Goal: Information Seeking & Learning: Check status

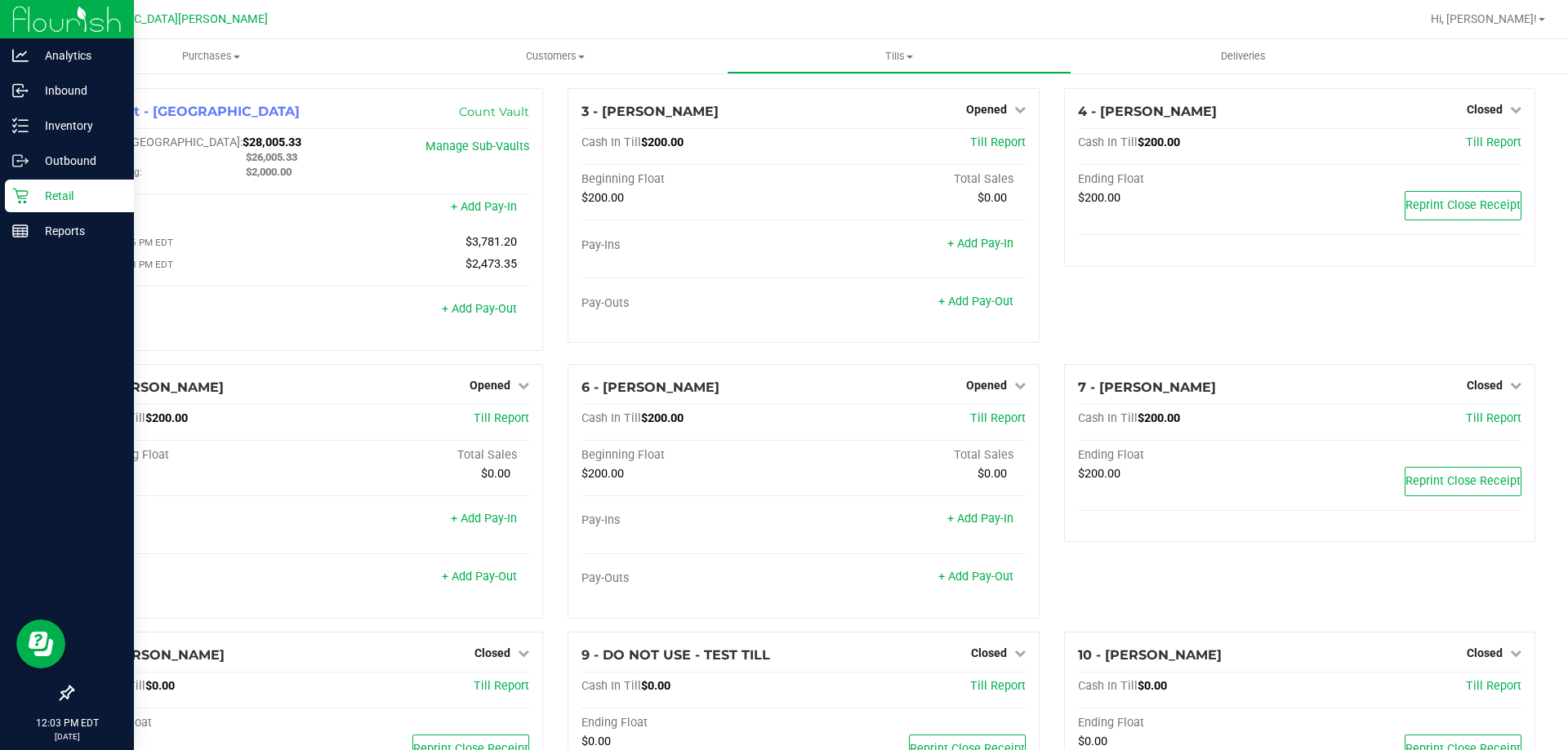
scroll to position [475, 0]
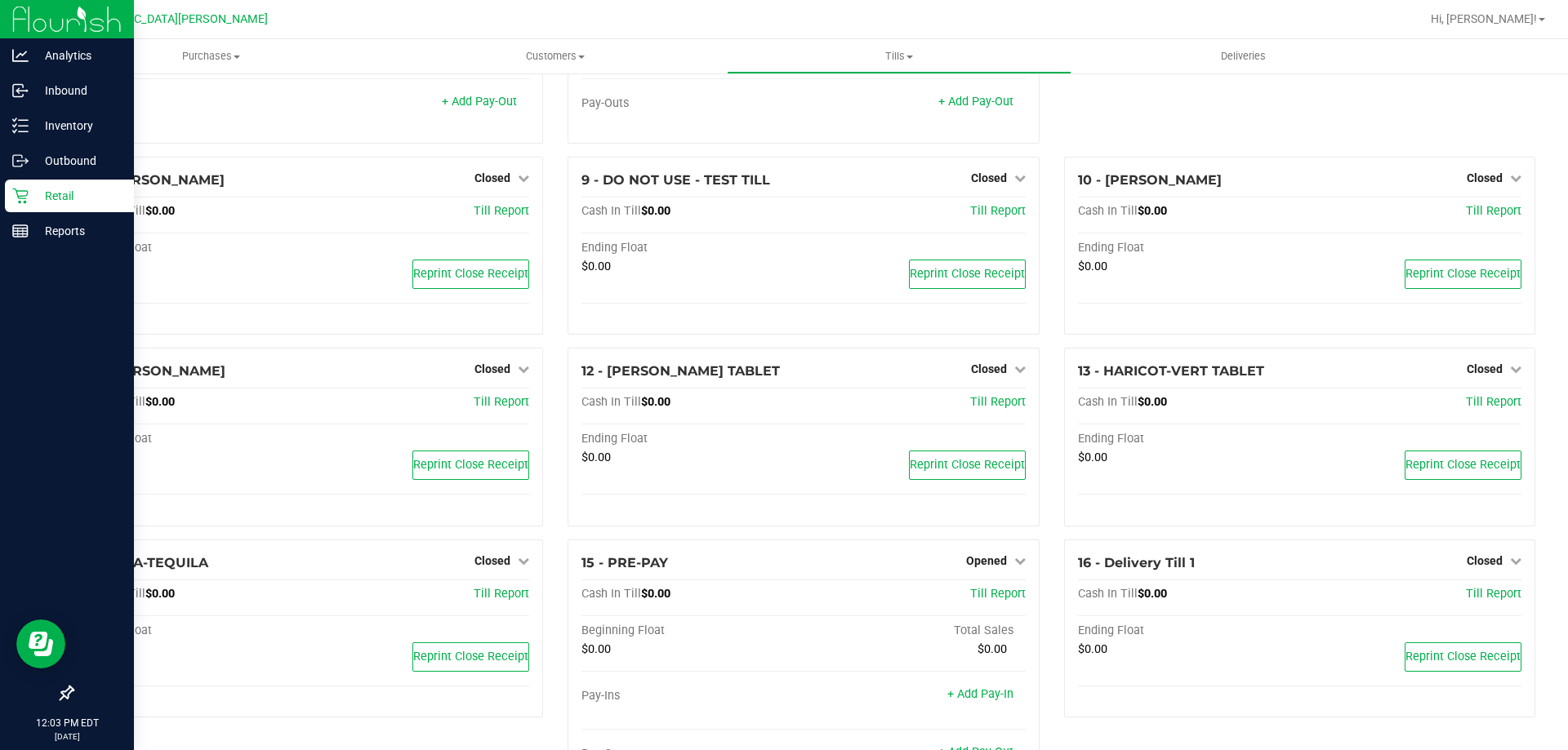
click at [31, 193] on p "Retail" at bounding box center [77, 196] width 98 height 20
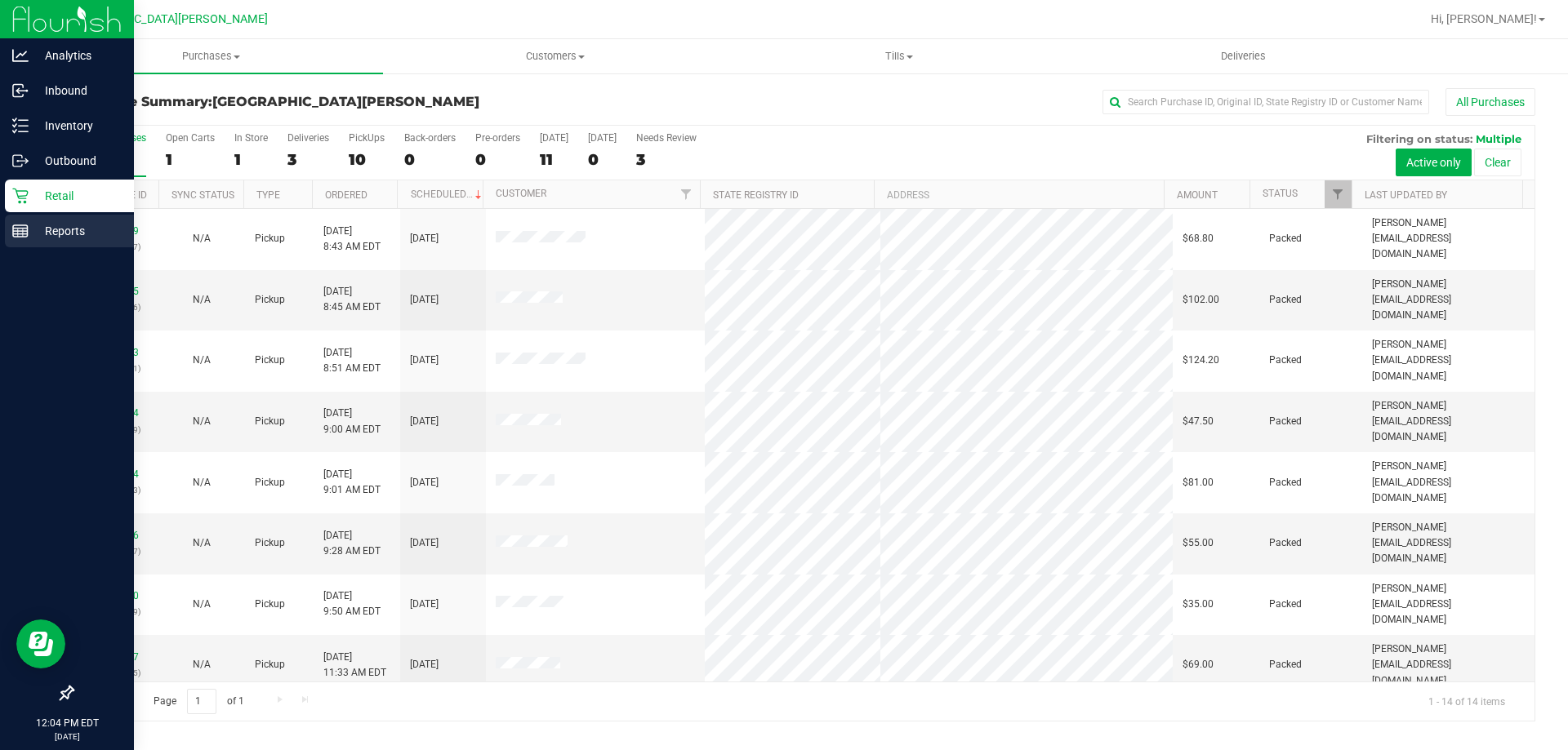
click at [43, 247] on div "Reports" at bounding box center [69, 230] width 129 height 32
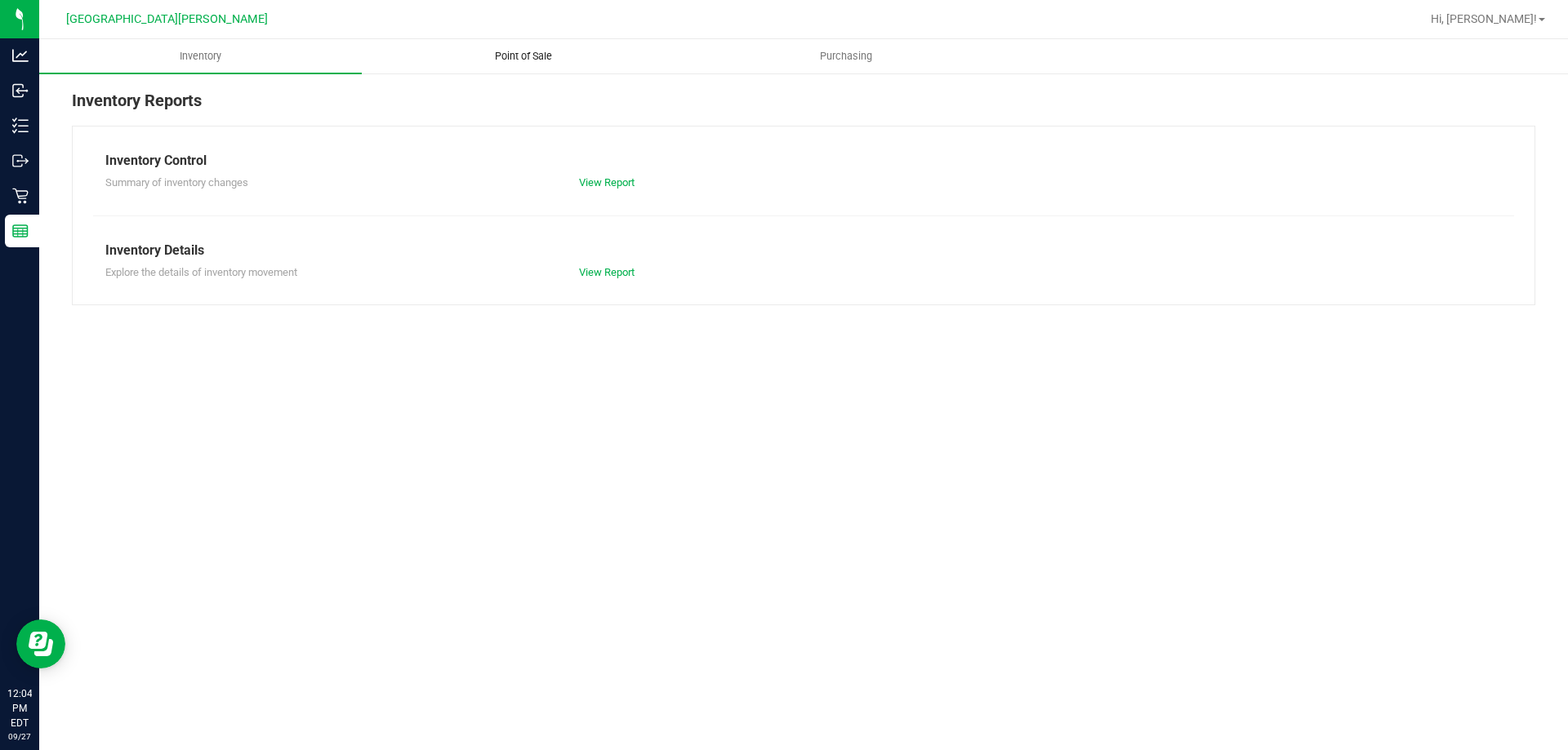
click at [524, 49] on span "Point of Sale" at bounding box center [524, 56] width 101 height 15
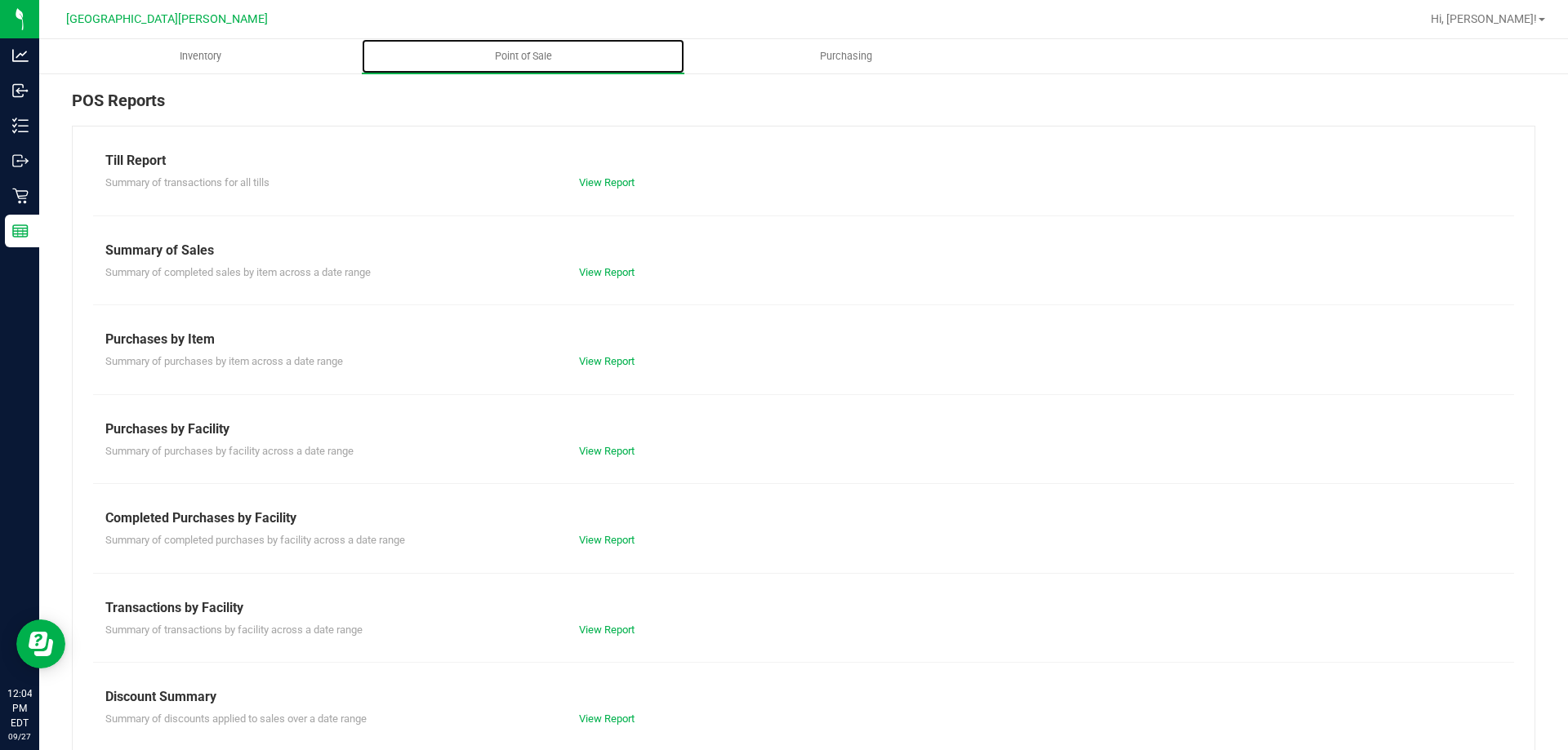
scroll to position [82, 0]
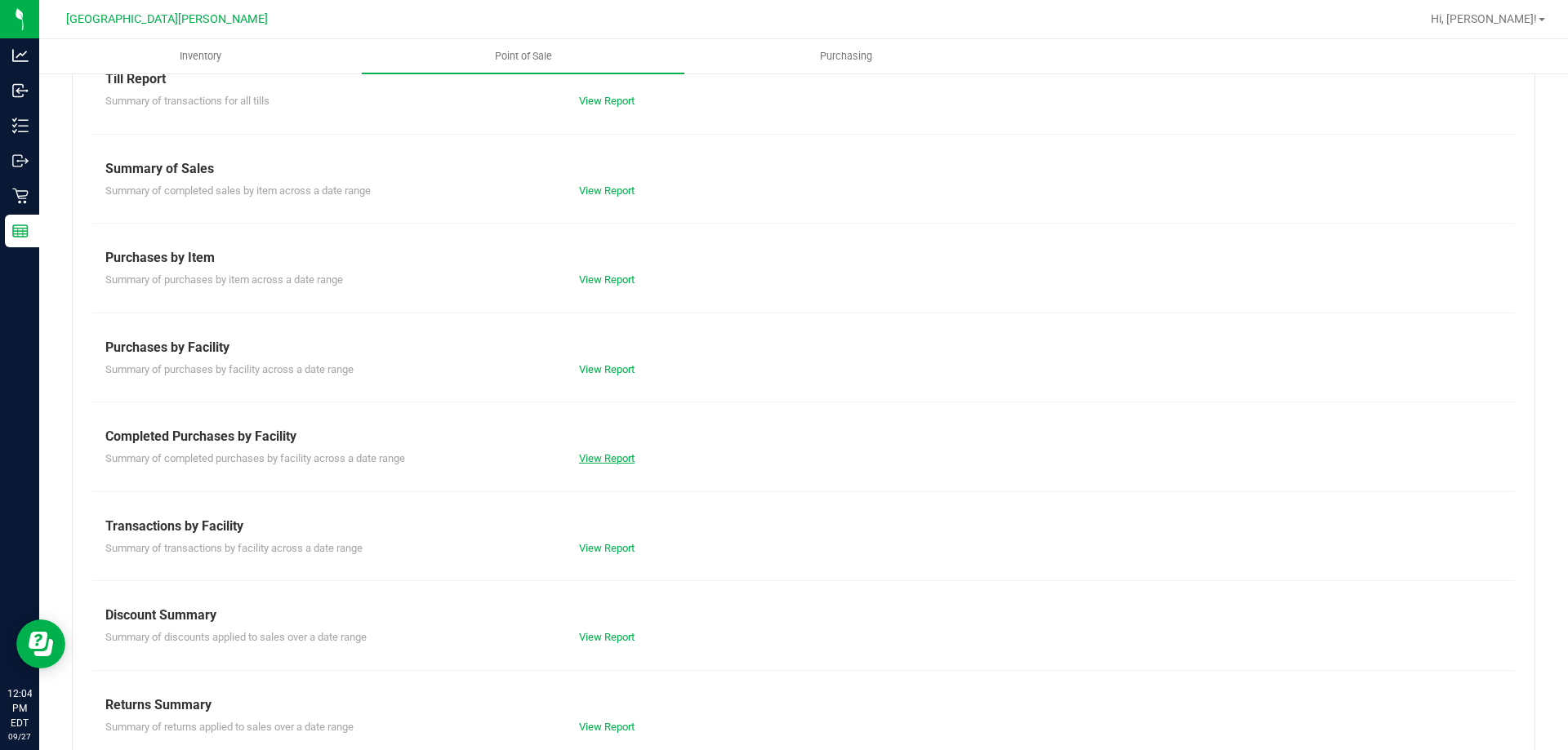
click at [599, 460] on link "View Report" at bounding box center [606, 458] width 56 height 13
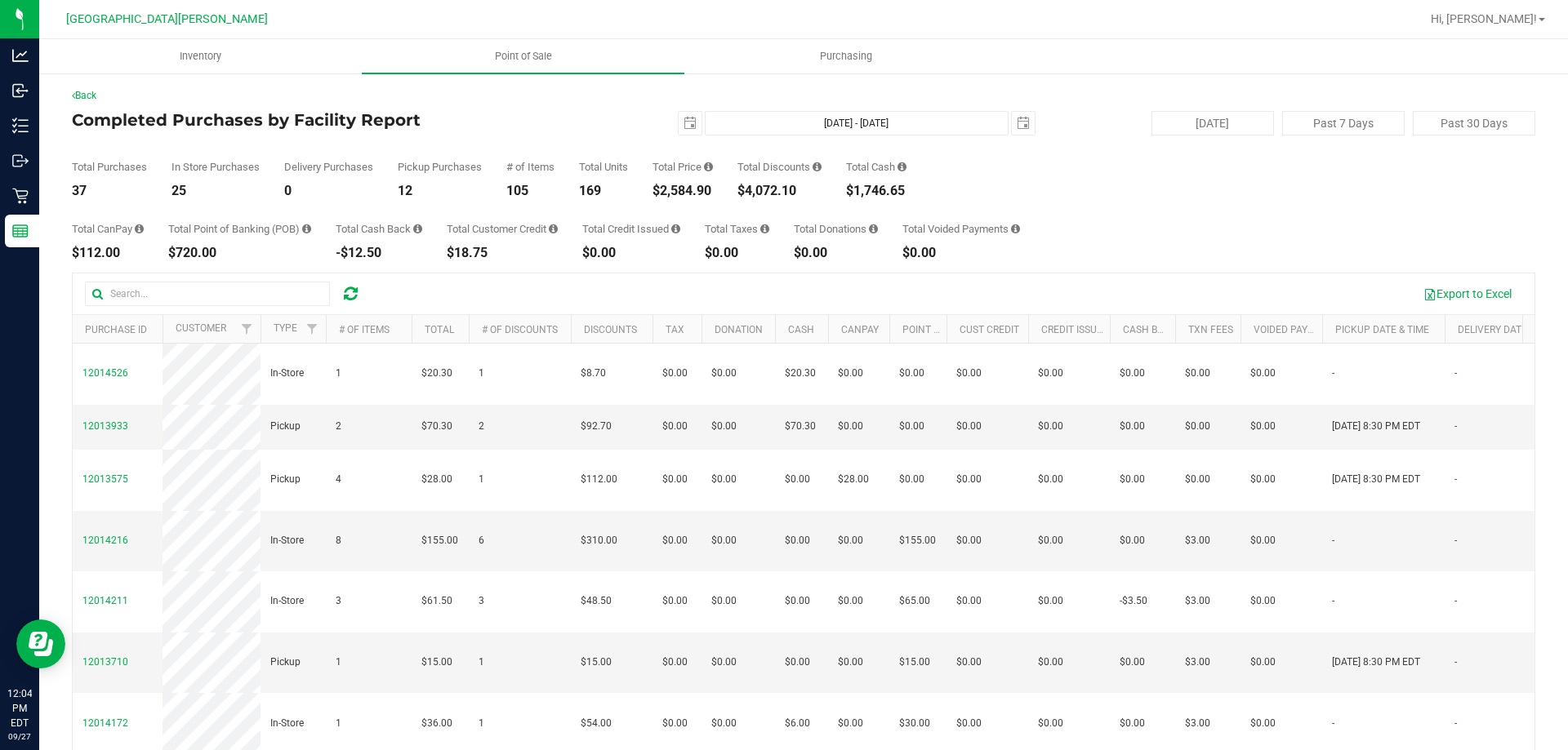
click at [692, 193] on div "$2,584.90" at bounding box center [683, 190] width 60 height 13
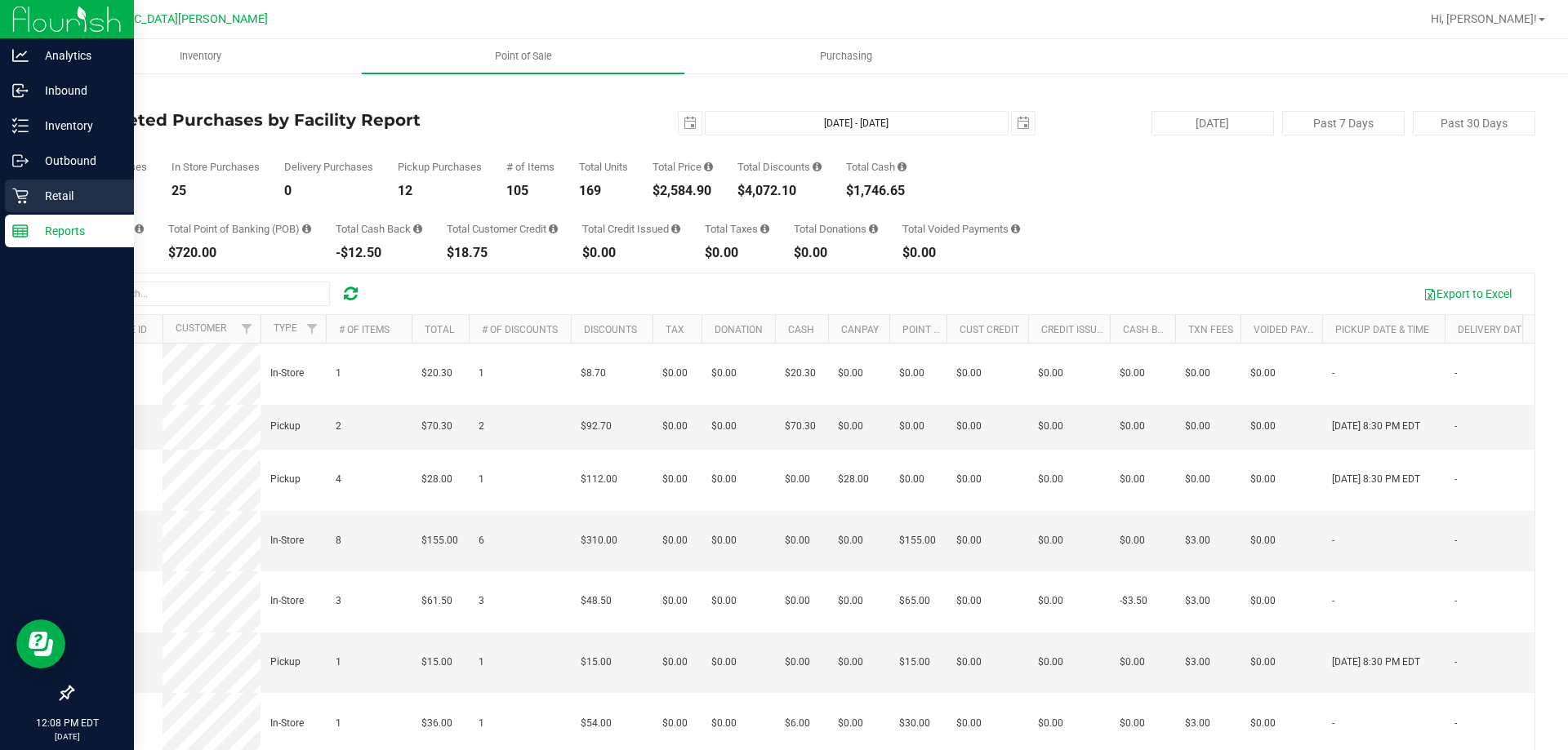
click at [44, 193] on p "Retail" at bounding box center [77, 196] width 98 height 20
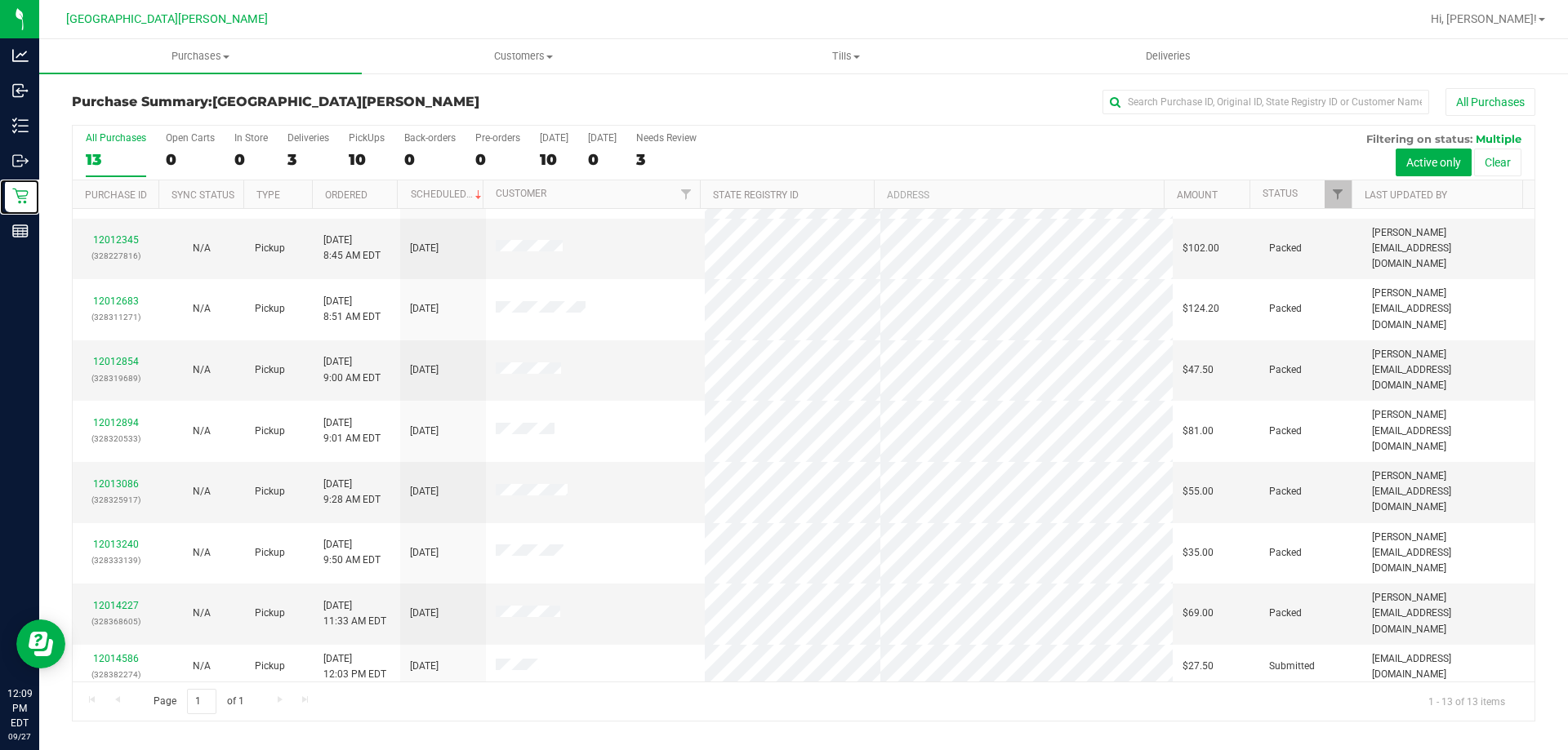
scroll to position [114, 0]
